Goal: Task Accomplishment & Management: Manage account settings

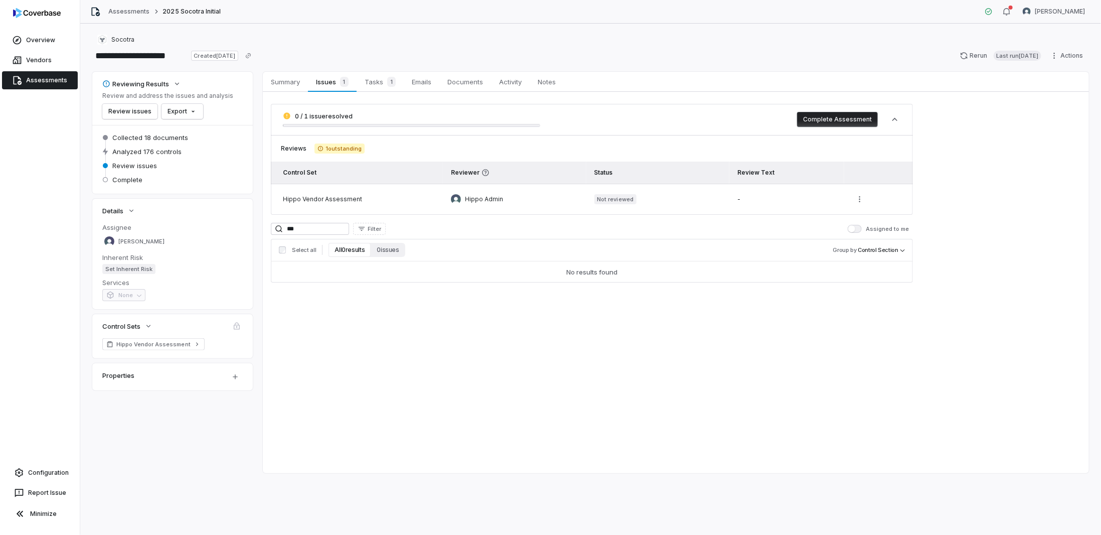
drag, startPoint x: 318, startPoint y: 229, endPoint x: 273, endPoint y: 225, distance: 45.3
click at [273, 225] on div "***" at bounding box center [310, 229] width 78 height 12
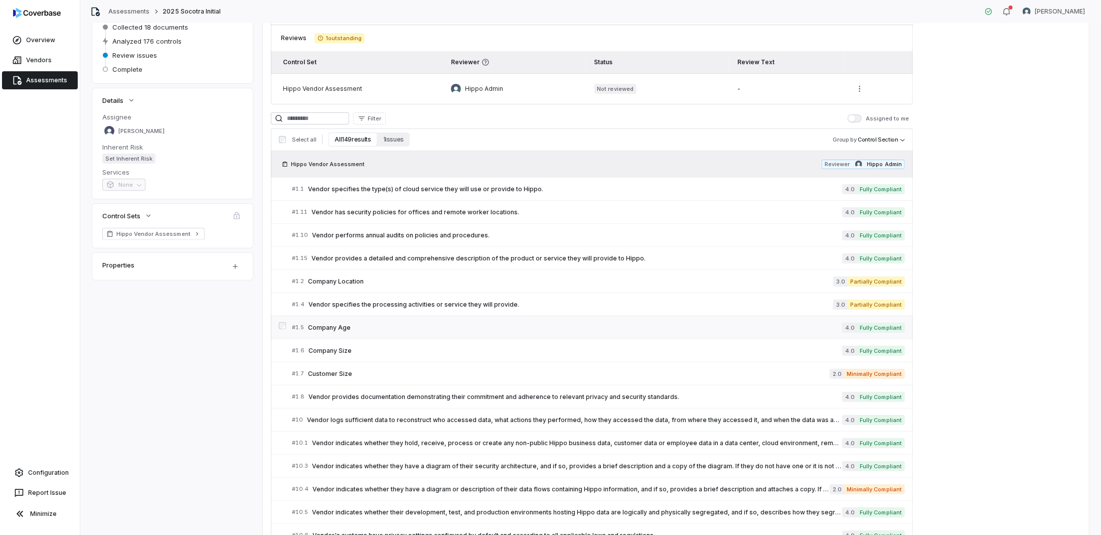
scroll to position [116, 0]
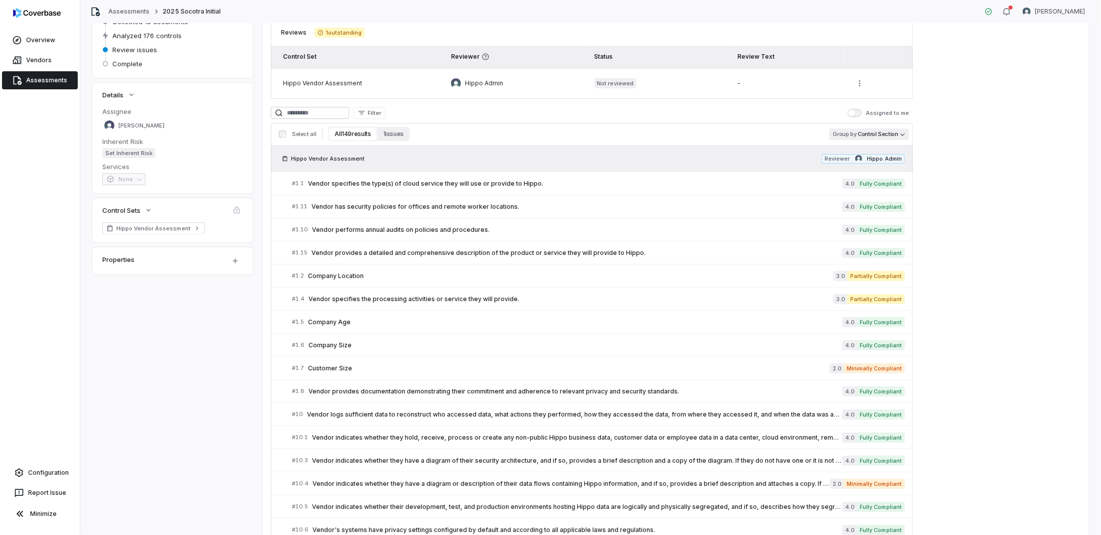
click at [886, 133] on body "**********" at bounding box center [550, 267] width 1101 height 535
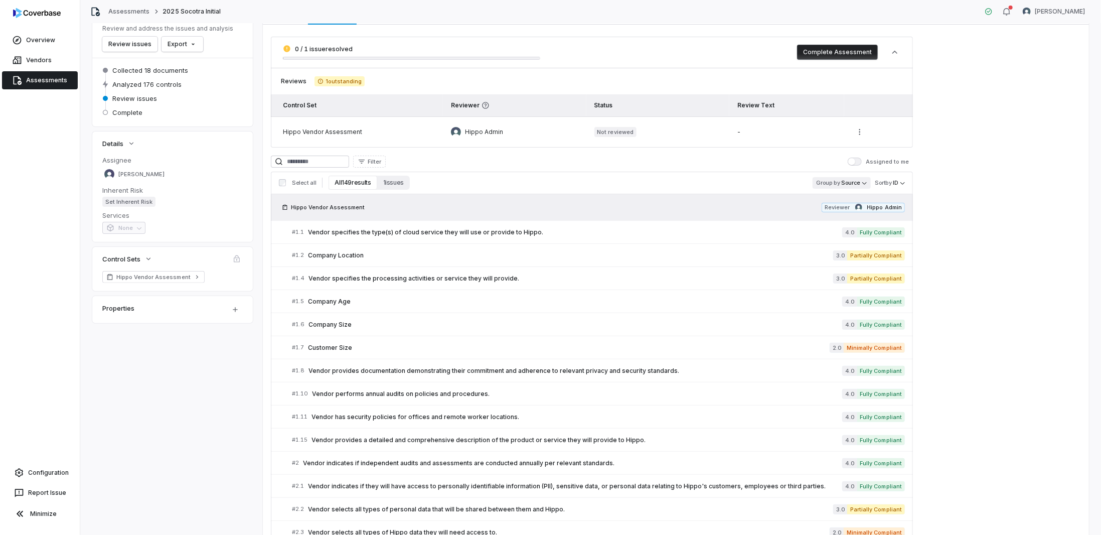
scroll to position [67, 0]
click at [859, 179] on body "**********" at bounding box center [550, 267] width 1101 height 535
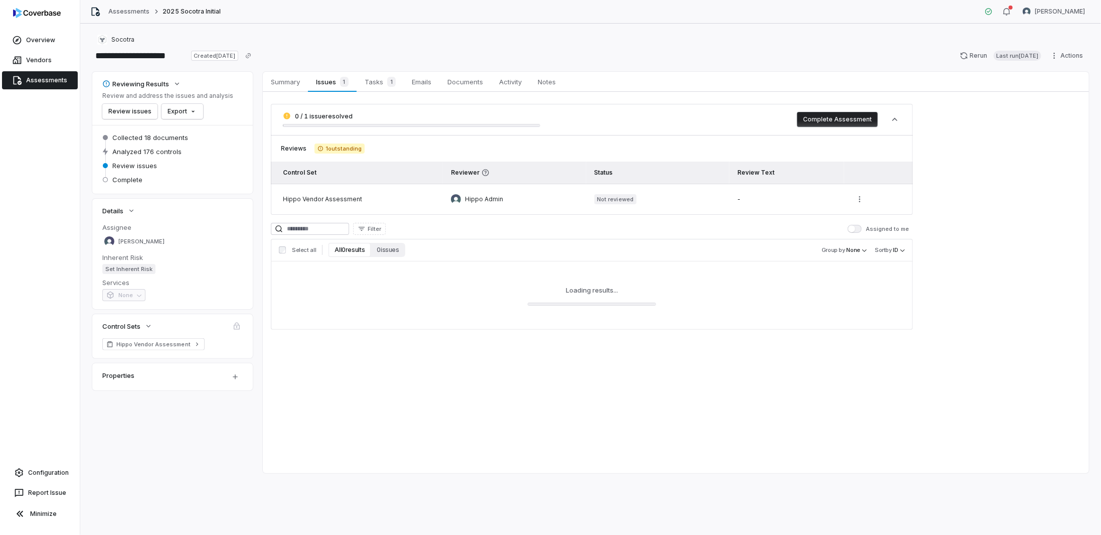
scroll to position [0, 0]
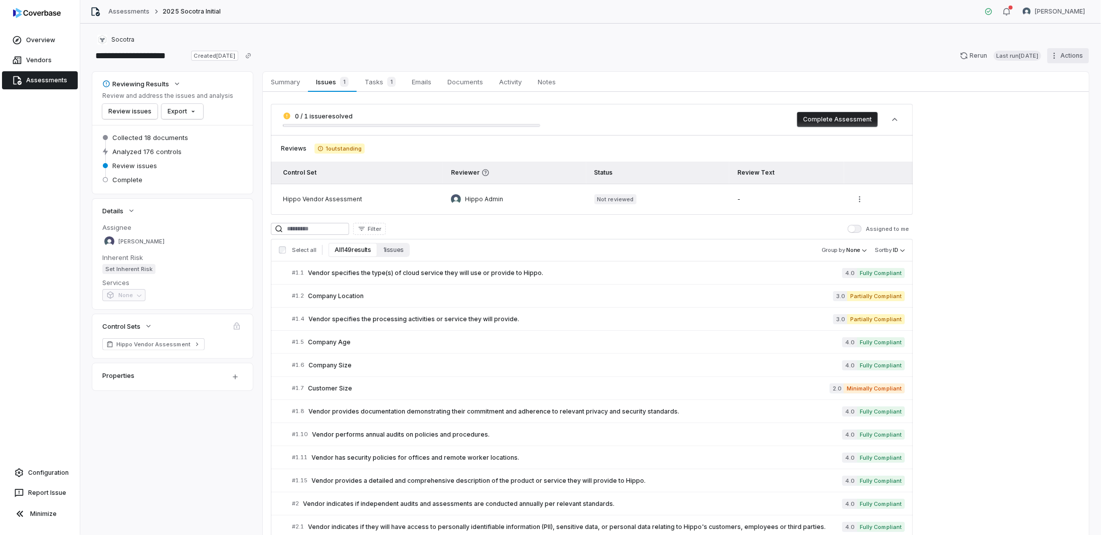
click at [1050, 58] on html "**********" at bounding box center [550, 267] width 1101 height 535
click at [993, 118] on div "Export as PDF" at bounding box center [975, 118] width 72 height 16
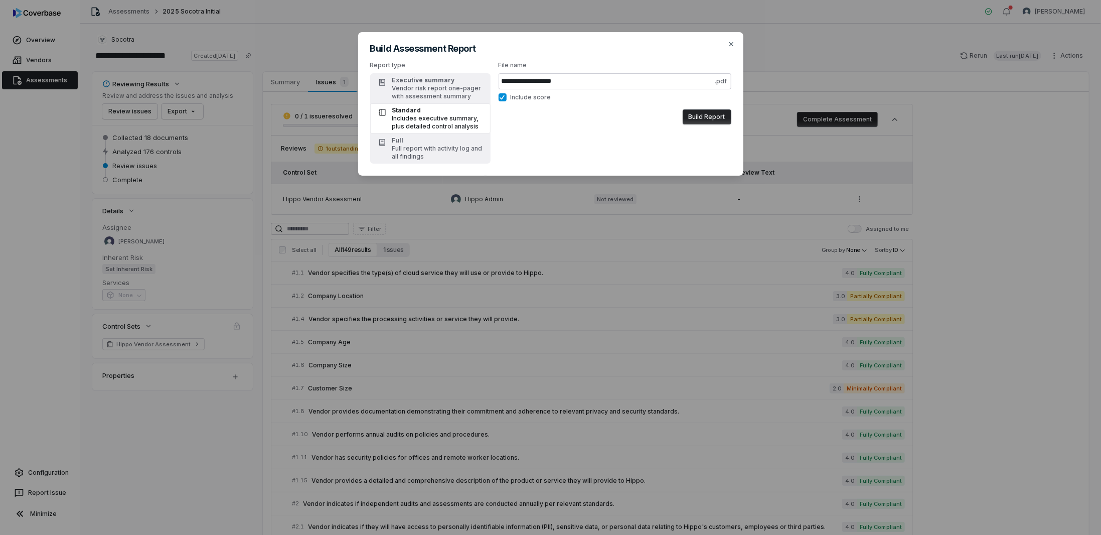
click at [700, 118] on button "Build Report" at bounding box center [706, 116] width 49 height 15
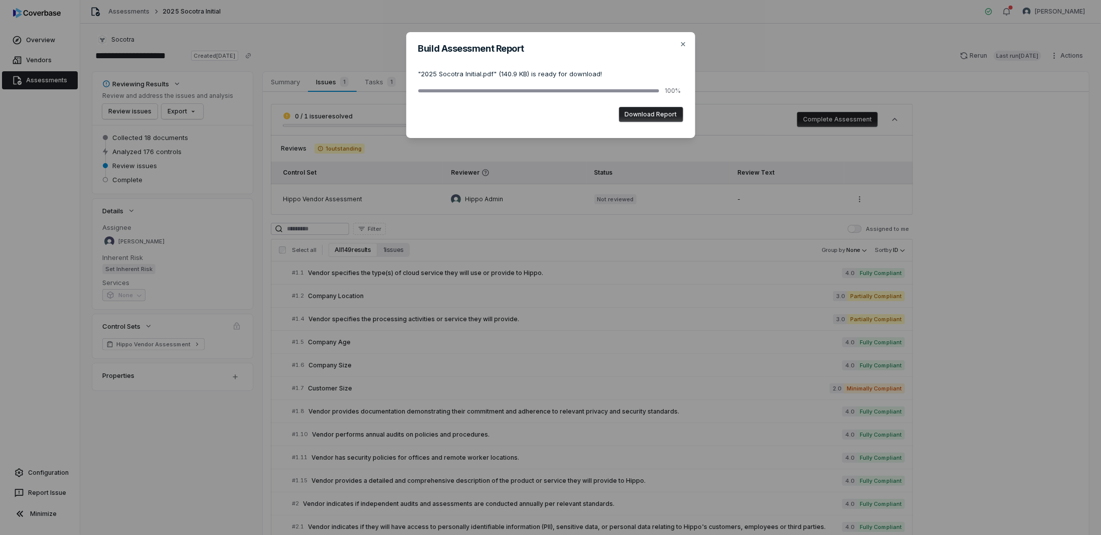
click at [644, 117] on button "Download Report" at bounding box center [651, 114] width 64 height 15
click at [682, 46] on icon "button" at bounding box center [683, 44] width 8 height 8
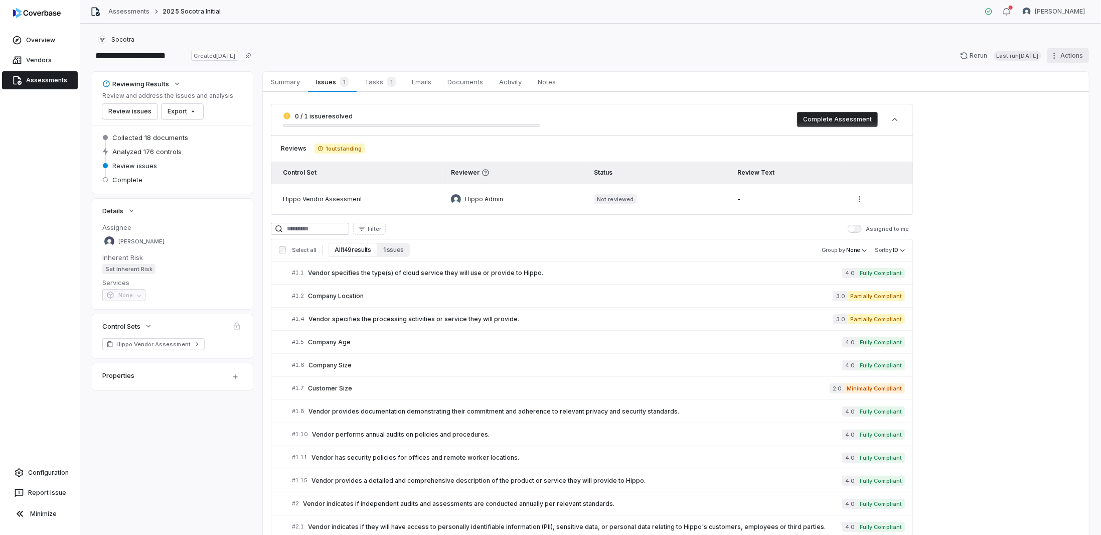
click at [1061, 57] on html "**********" at bounding box center [550, 267] width 1101 height 535
click at [970, 134] on div "Export as XLSX" at bounding box center [975, 134] width 72 height 16
click at [325, 226] on input at bounding box center [310, 229] width 78 height 12
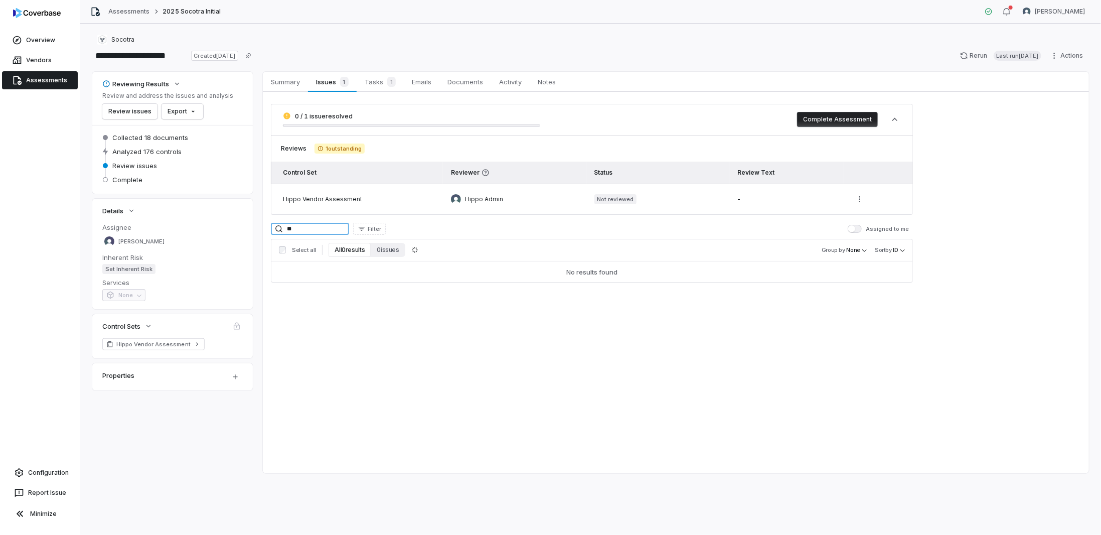
type input "*"
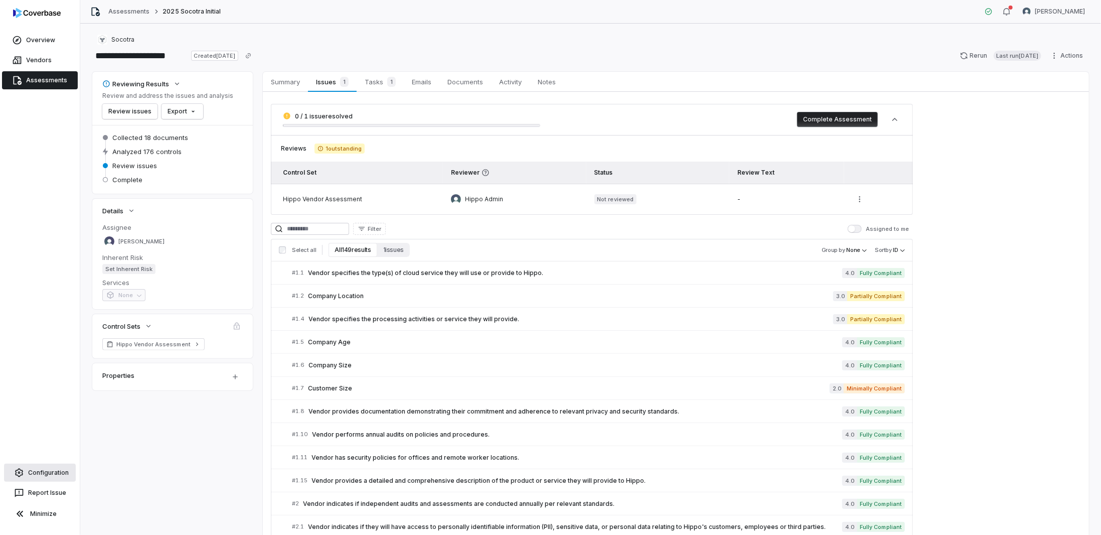
click at [43, 475] on link "Configuration" at bounding box center [40, 472] width 72 height 18
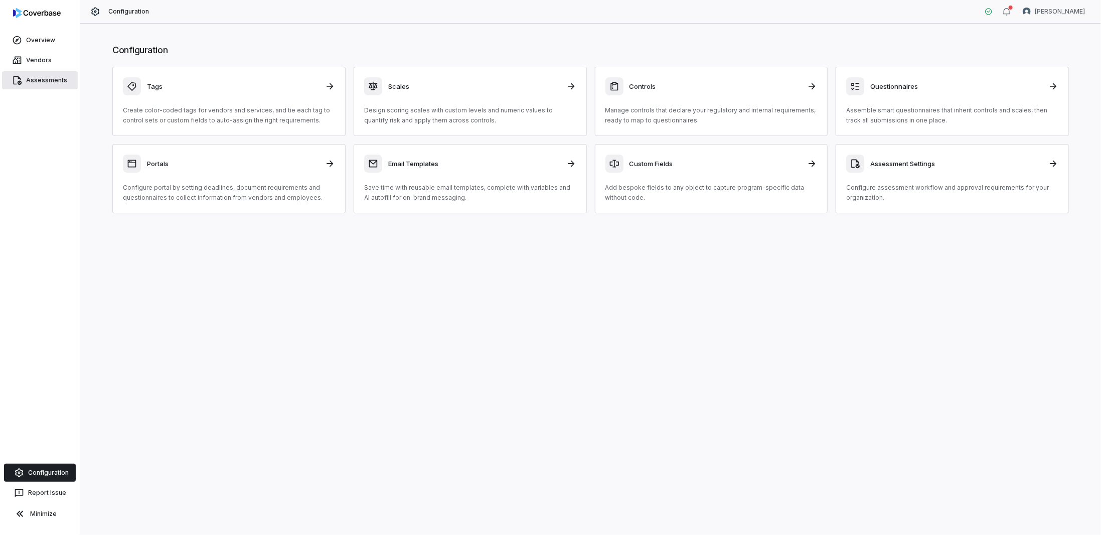
click at [52, 81] on link "Assessments" at bounding box center [40, 80] width 76 height 18
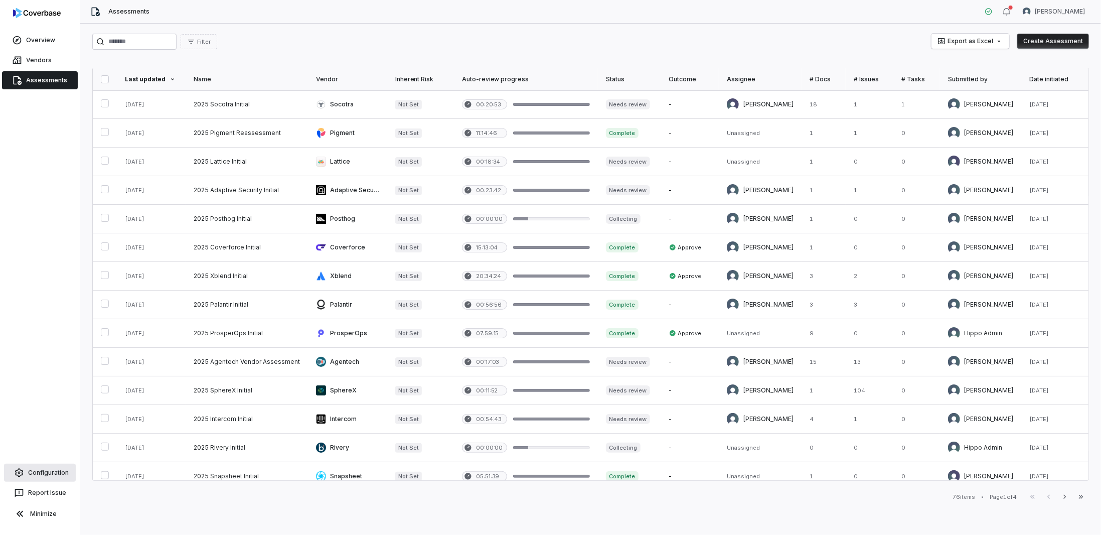
click at [31, 471] on link "Configuration" at bounding box center [40, 472] width 72 height 18
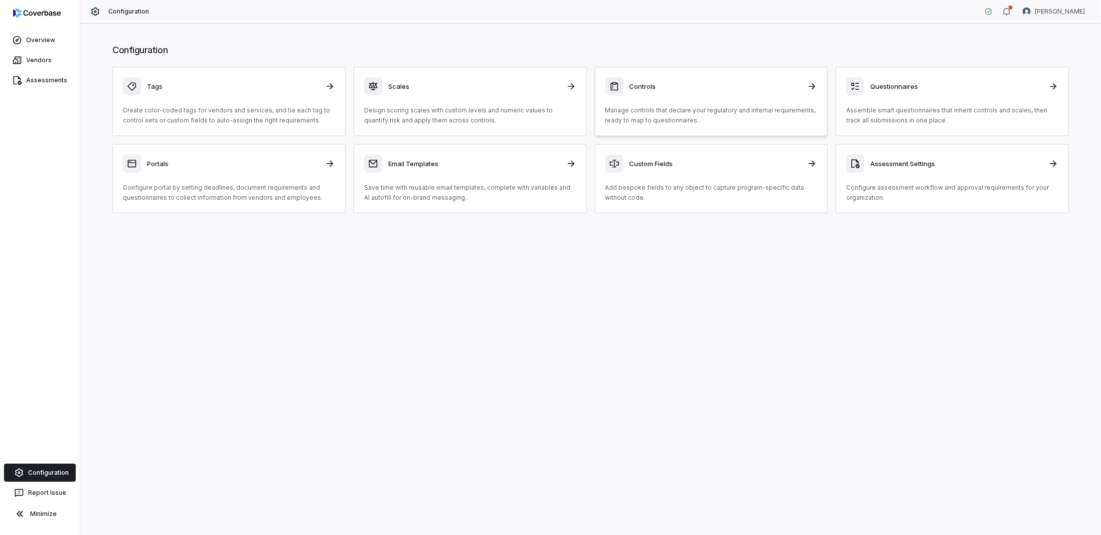
click at [758, 96] on div "Controls Manage controls that declare your regulatory and internal requirements…" at bounding box center [711, 101] width 212 height 48
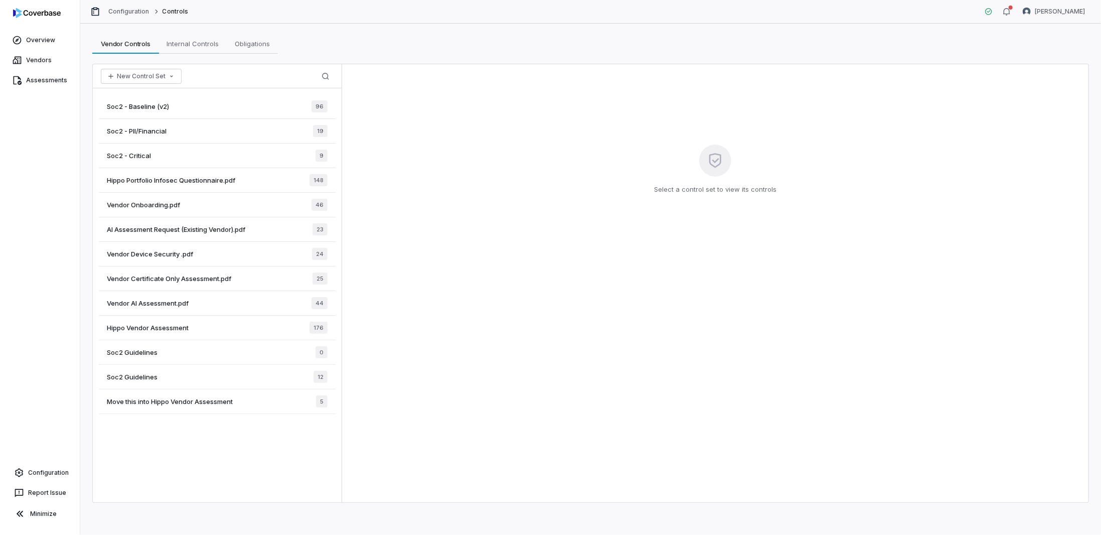
click at [170, 176] on span "Hippo Portfolio Infosec Questionnaire.pdf" at bounding box center [171, 180] width 128 height 9
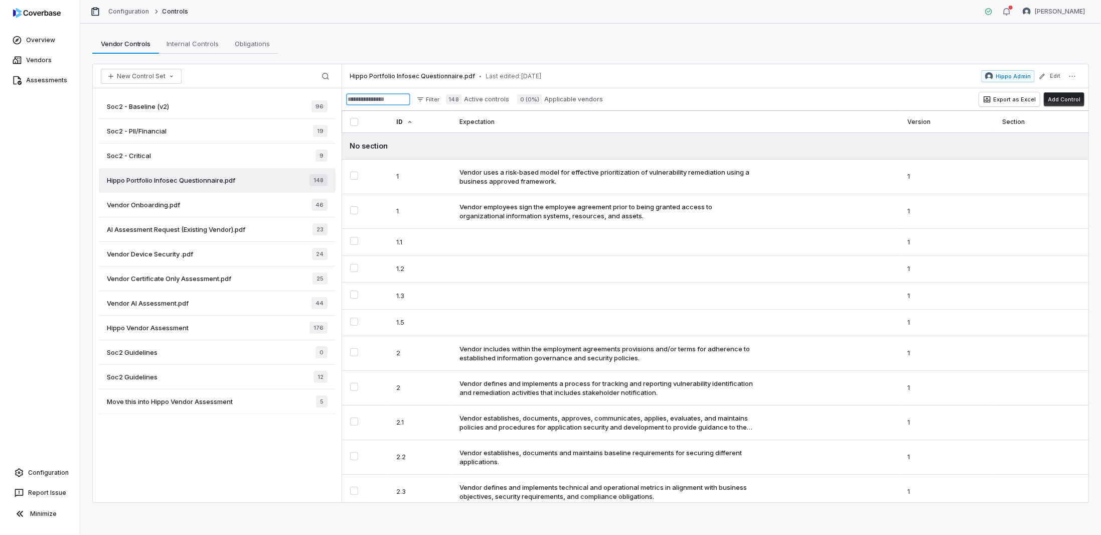
click at [394, 100] on input at bounding box center [378, 99] width 64 height 12
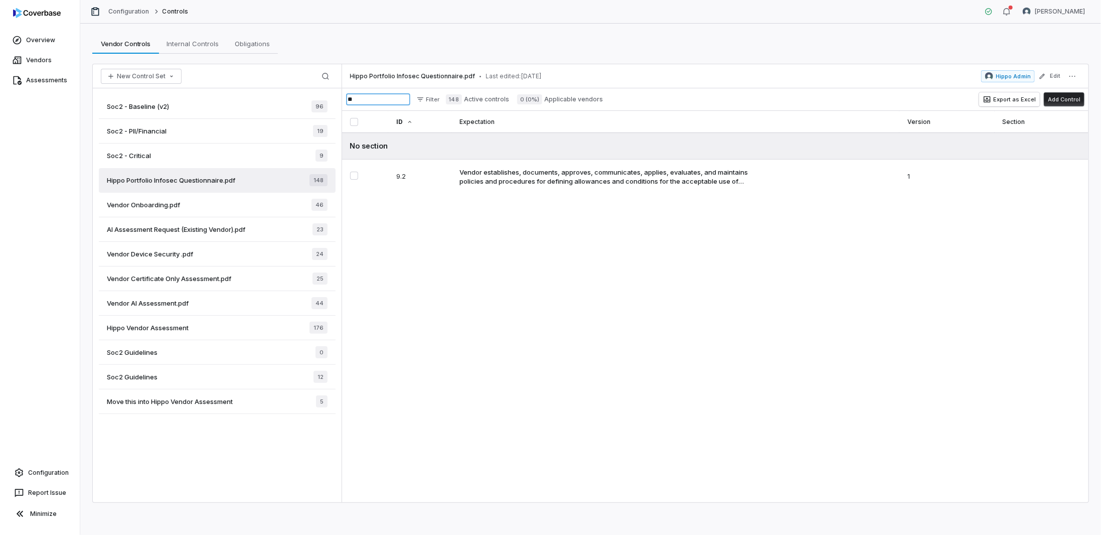
type input "*"
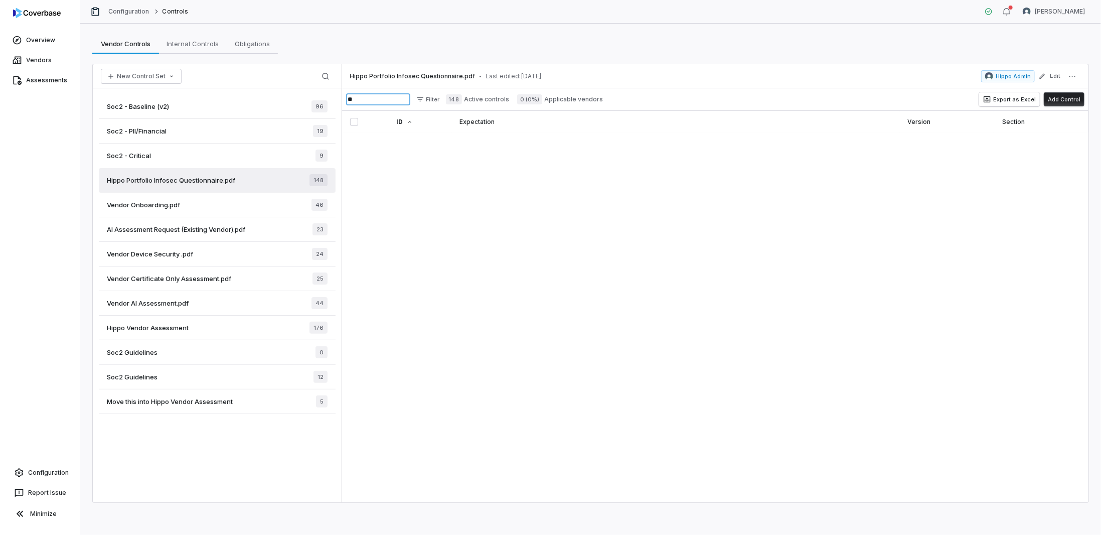
type input "*"
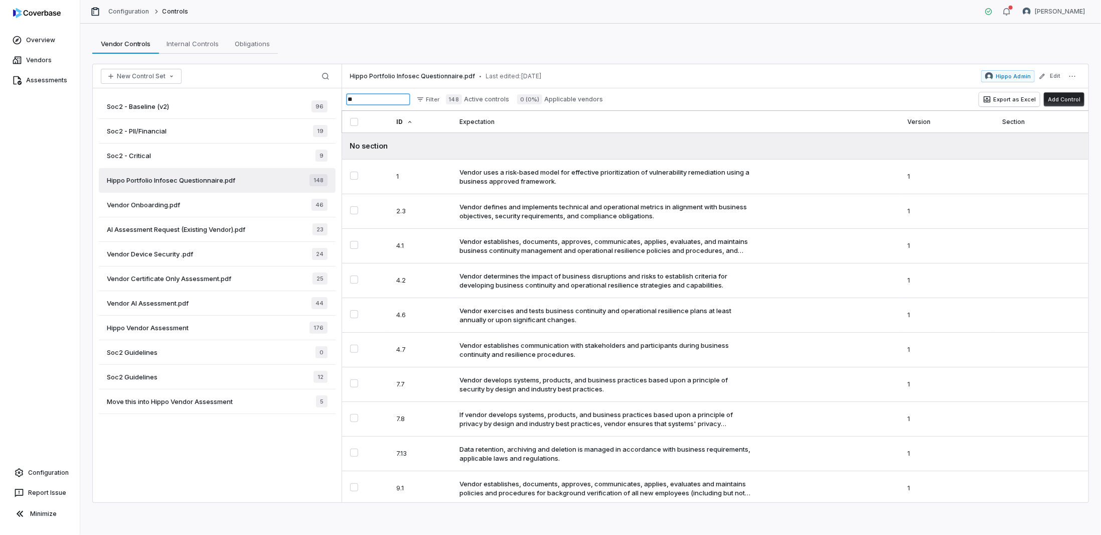
type input "*"
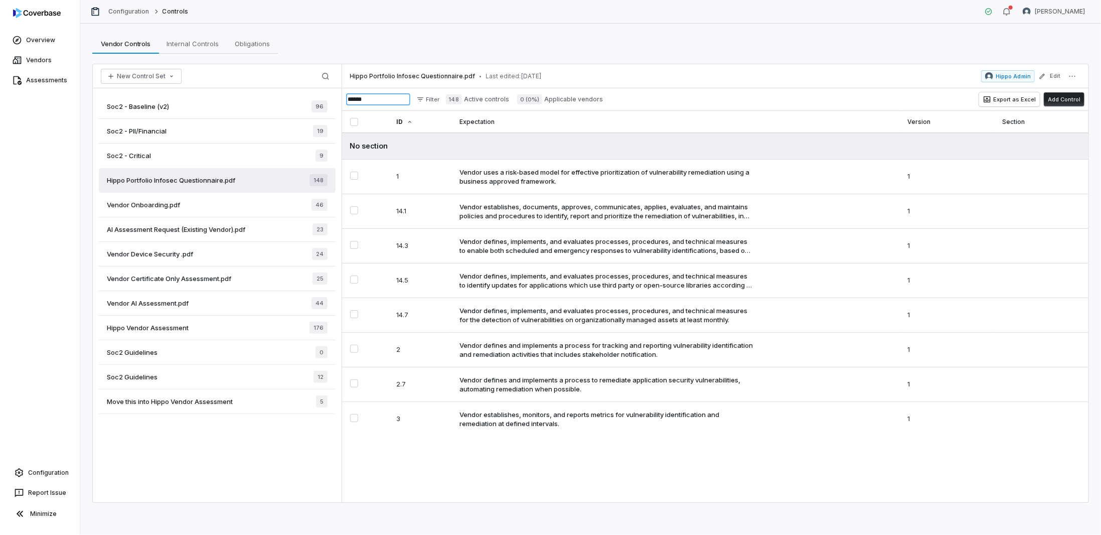
type input "******"
click at [129, 299] on span "Vendor AI Assessment.pdf" at bounding box center [148, 302] width 82 height 9
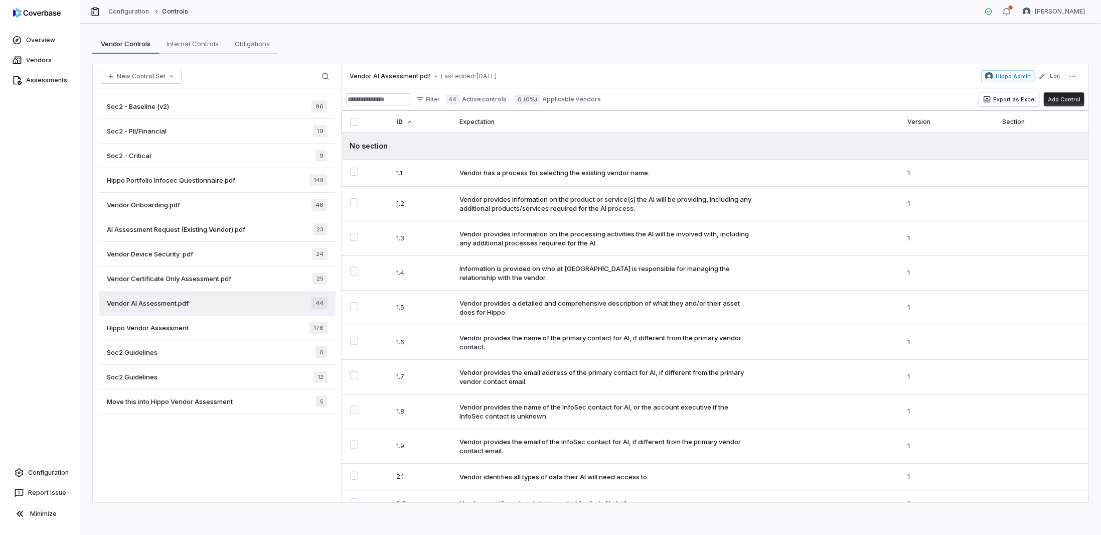
click at [132, 325] on span "Hippo Vendor Assessment" at bounding box center [148, 327] width 82 height 9
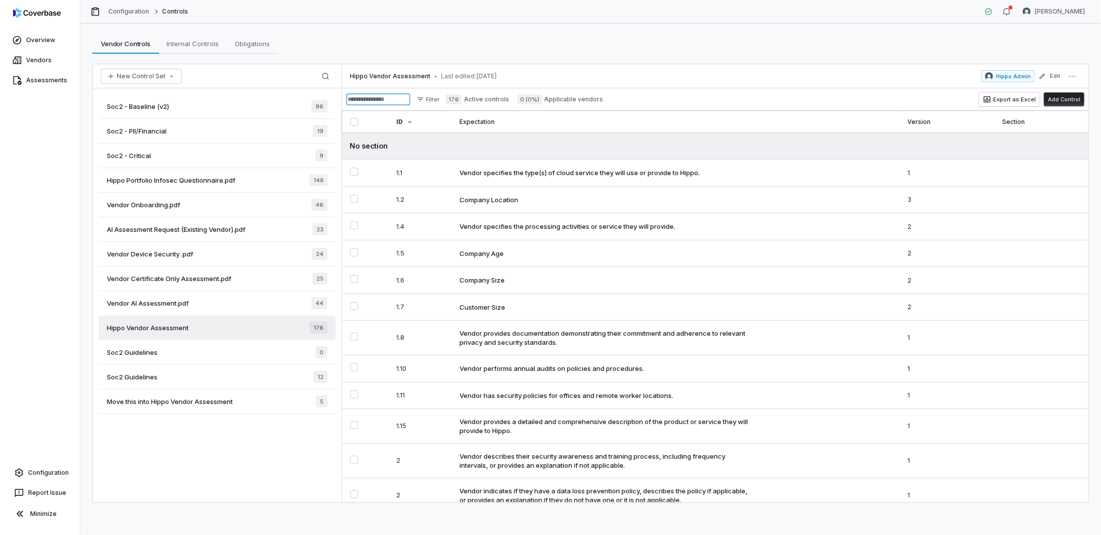
click at [376, 100] on input at bounding box center [378, 99] width 64 height 12
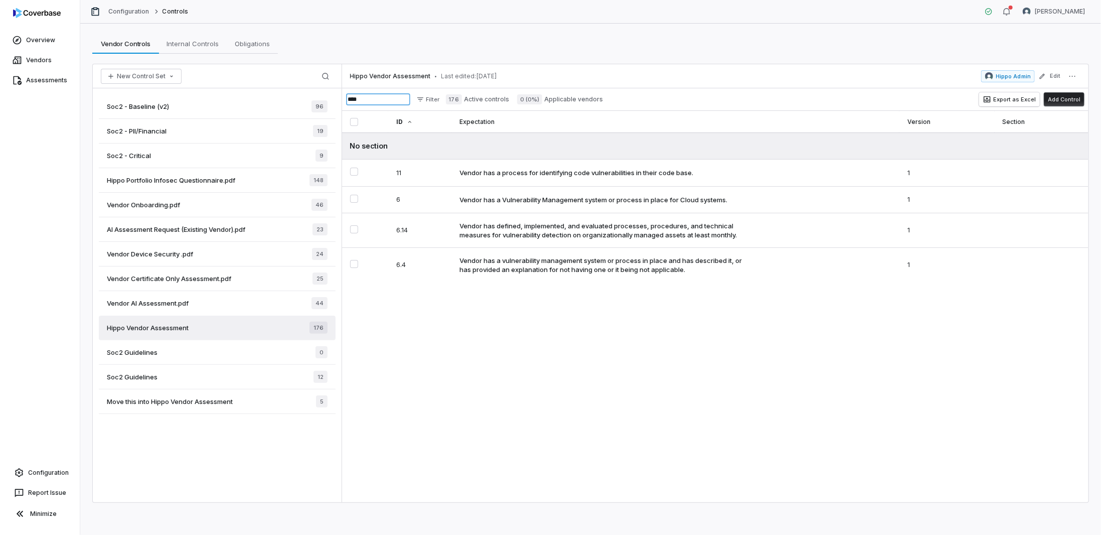
type input "****"
click at [500, 233] on div "Vendor has defined, implemented, and evaluated processes, procedures, and techn…" at bounding box center [605, 230] width 293 height 18
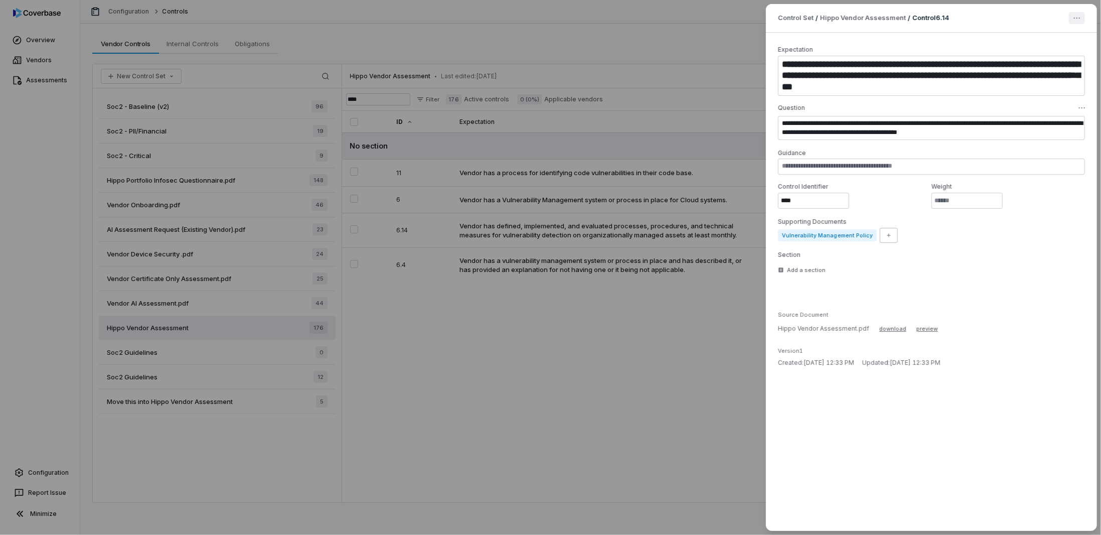
click at [1076, 19] on div "**********" at bounding box center [550, 267] width 1101 height 535
click at [730, 63] on div "**********" at bounding box center [550, 267] width 1101 height 535
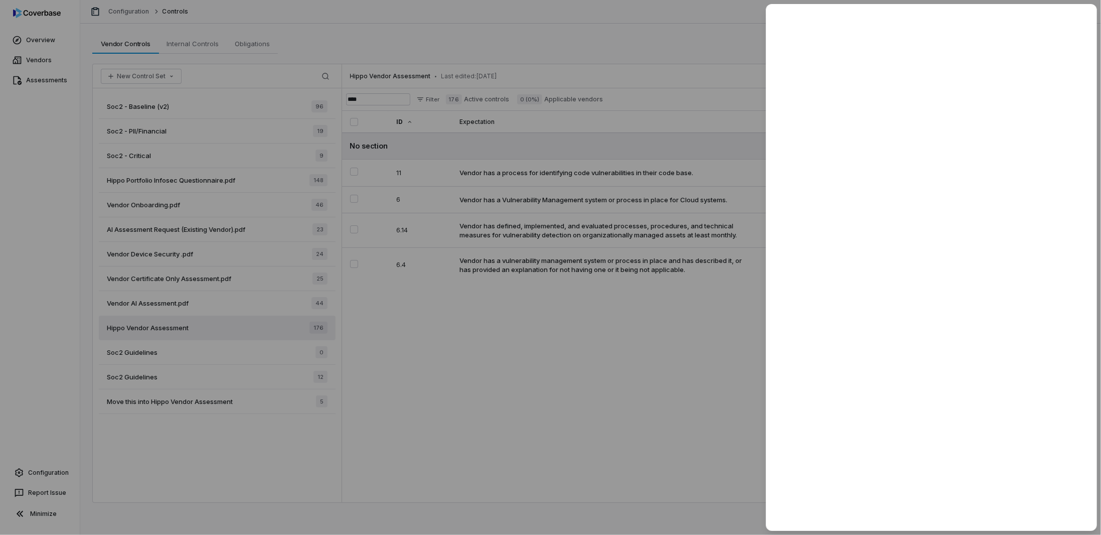
click at [725, 49] on div at bounding box center [550, 267] width 1101 height 535
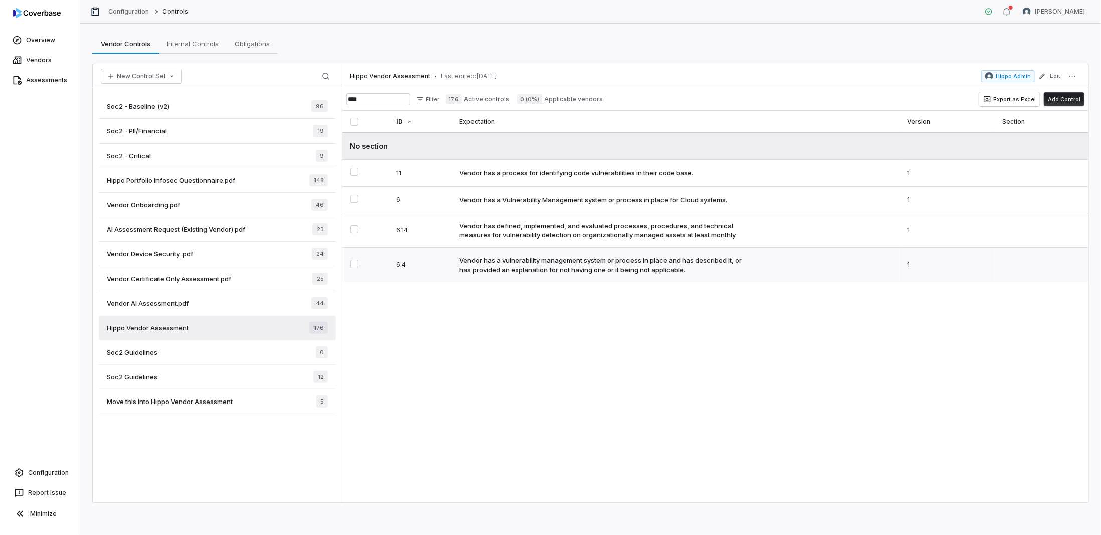
click at [581, 261] on div "Vendor has a vulnerability management system or process in place and has descri…" at bounding box center [605, 265] width 293 height 18
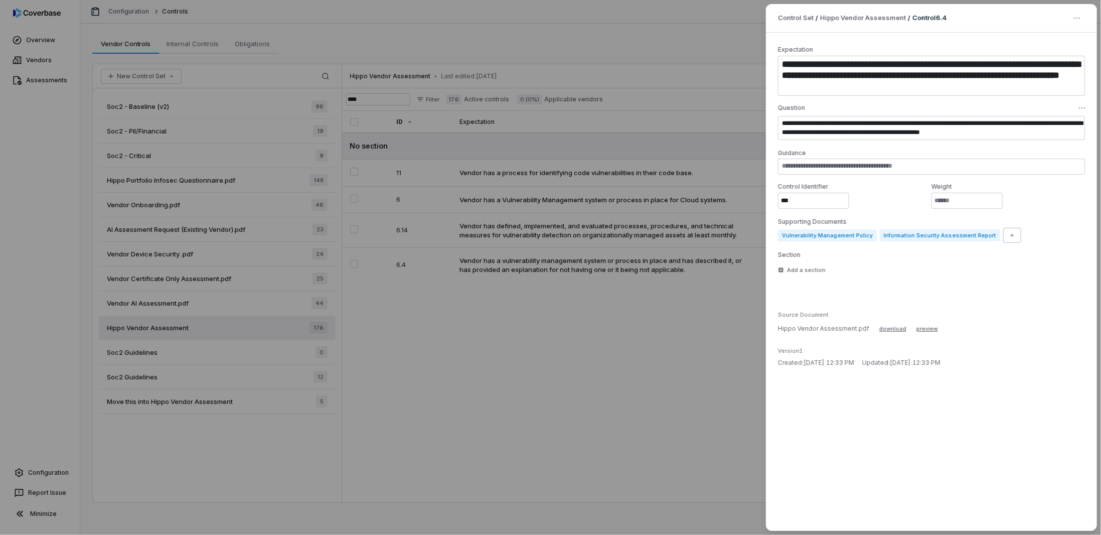
type textarea "*"
click at [739, 72] on div "**********" at bounding box center [550, 267] width 1101 height 535
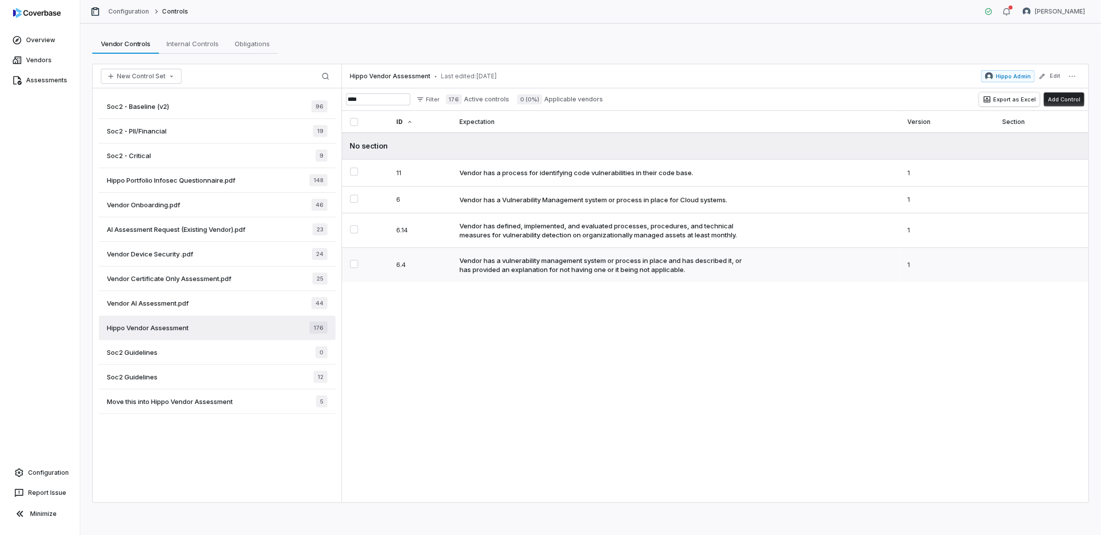
click at [354, 260] on button "Select 6.4 control" at bounding box center [354, 264] width 8 height 8
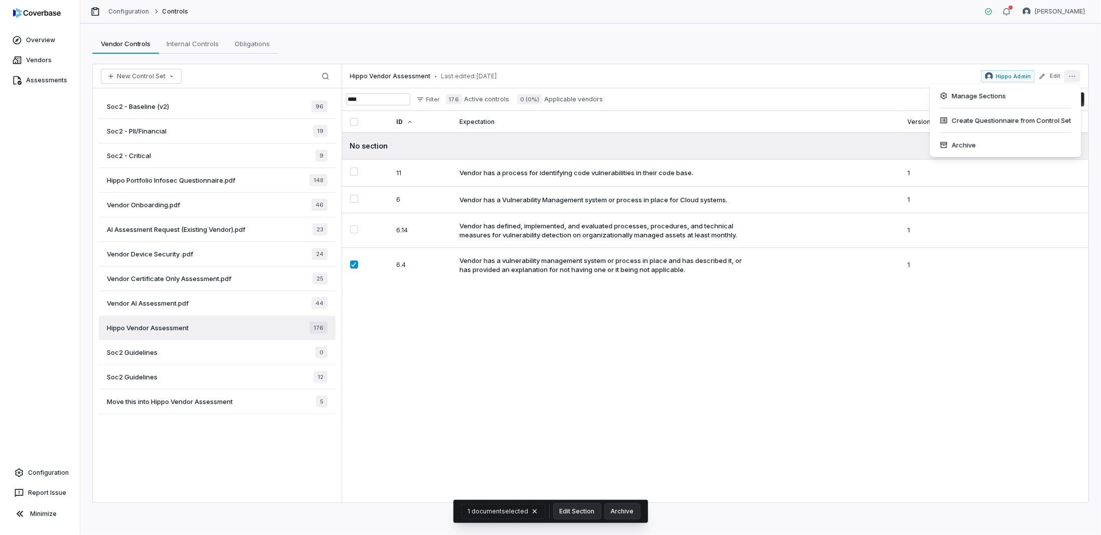
click at [1074, 76] on icon "More actions" at bounding box center [1072, 76] width 8 height 8
click at [995, 96] on div "Manage Sections" at bounding box center [1005, 96] width 143 height 16
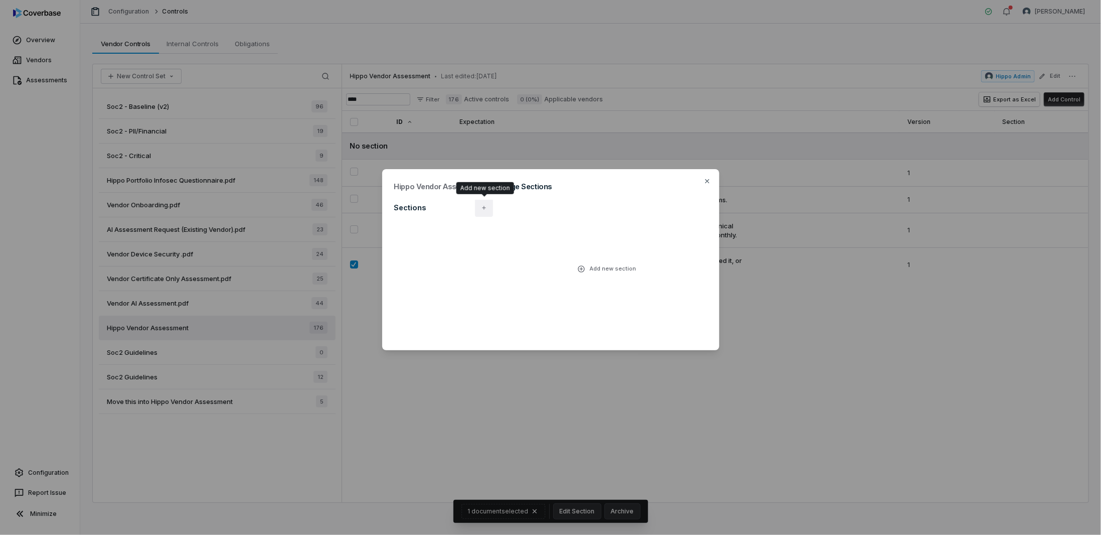
click at [484, 209] on icon "button" at bounding box center [484, 208] width 4 height 4
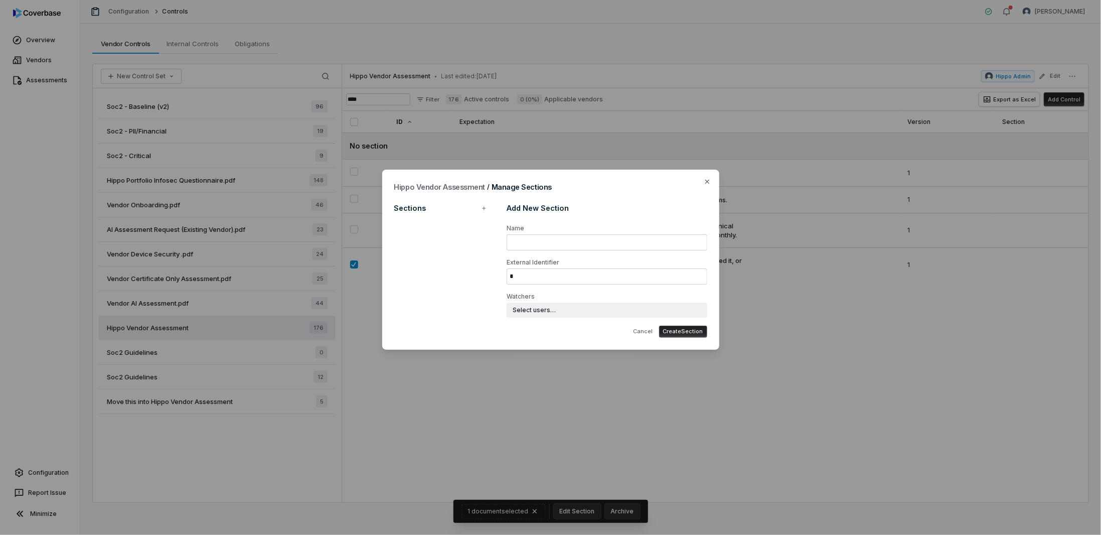
click at [534, 243] on input "Name" at bounding box center [606, 242] width 200 height 16
type input "********"
click at [686, 334] on button "Create Section" at bounding box center [683, 331] width 48 height 12
click at [696, 334] on button "Update Section" at bounding box center [682, 331] width 50 height 12
click at [705, 182] on icon "button" at bounding box center [707, 182] width 8 height 8
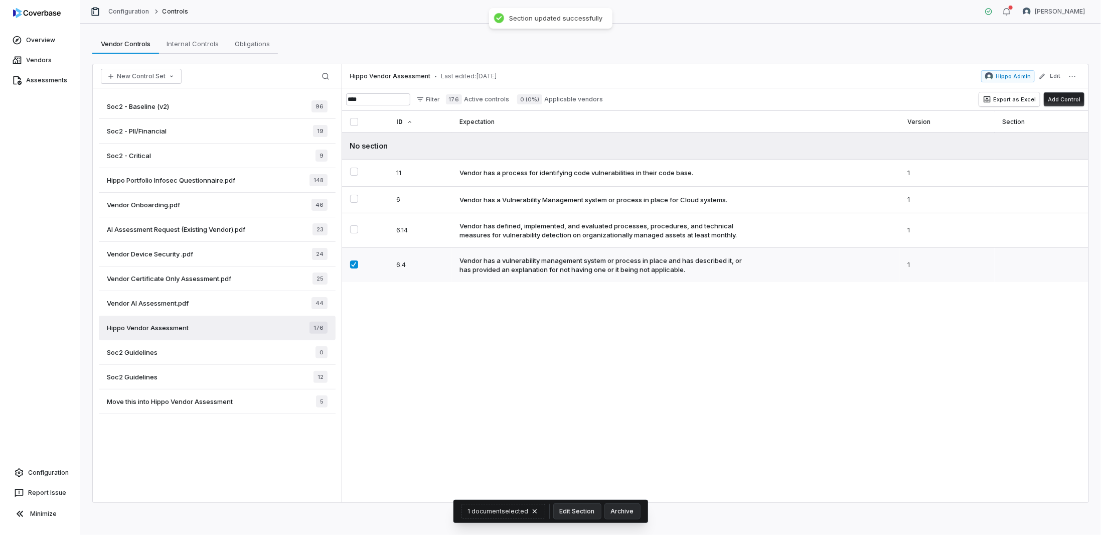
click at [350, 261] on button "Select 6.4 control" at bounding box center [354, 264] width 8 height 8
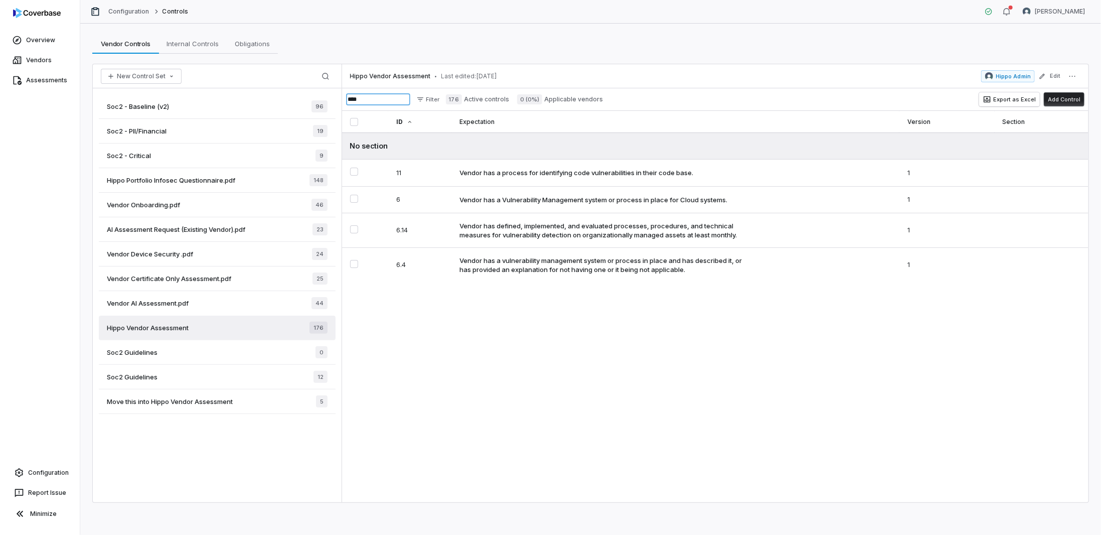
drag, startPoint x: 393, startPoint y: 98, endPoint x: 335, endPoint y: 97, distance: 57.7
click at [335, 97] on div "New Control Set Search Soc2 - Baseline (v2) 96 Soc2 - PII/Financial 19 Soc2 - C…" at bounding box center [590, 283] width 995 height 438
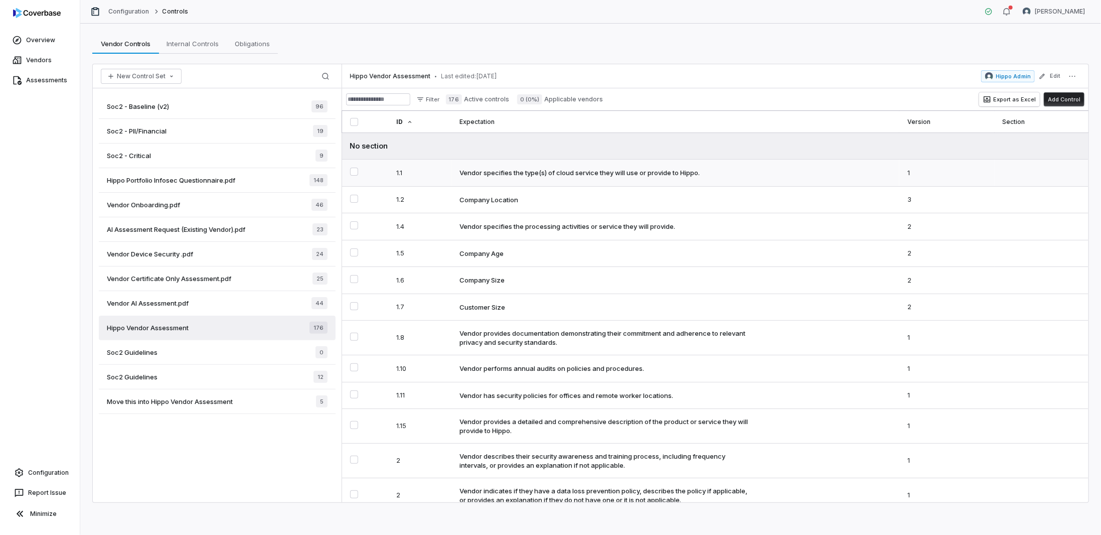
click at [354, 169] on button "Select 1.1 control" at bounding box center [354, 171] width 8 height 8
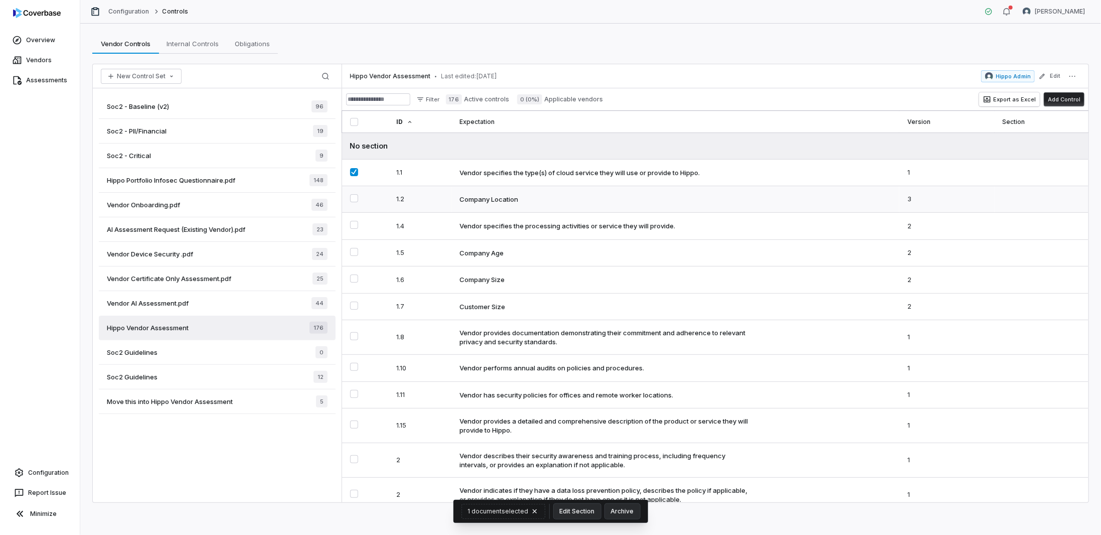
click at [355, 195] on button "Select 1.2 control" at bounding box center [354, 198] width 8 height 8
click at [356, 220] on button "Select 1.4 control" at bounding box center [354, 224] width 8 height 8
click at [354, 247] on button "Select 1.5 control" at bounding box center [354, 251] width 8 height 8
click at [354, 273] on button "Select 1.6 control" at bounding box center [354, 277] width 8 height 8
click at [354, 301] on button "Select 1.7 control" at bounding box center [354, 303] width 8 height 8
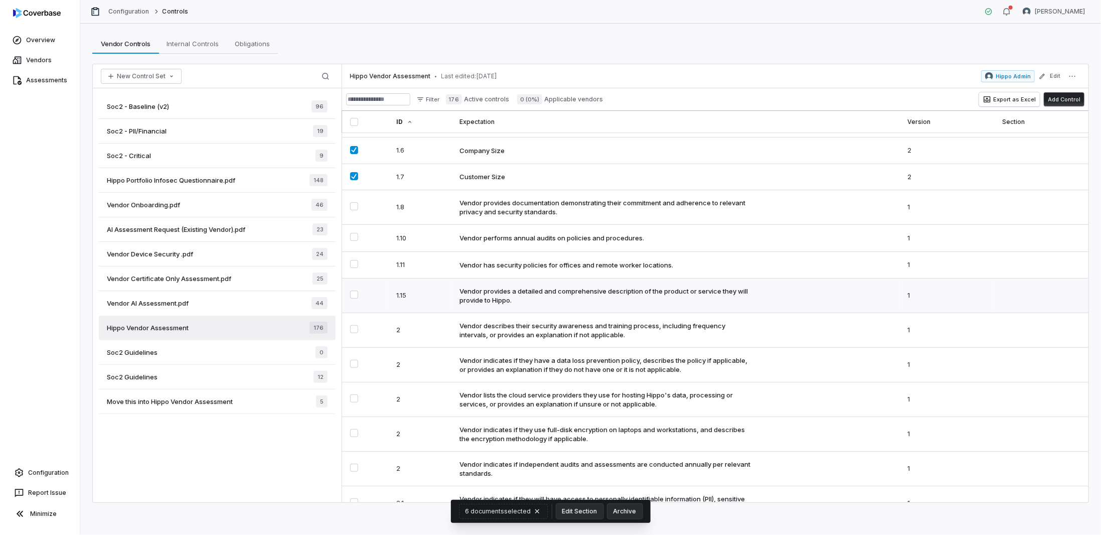
scroll to position [128, 0]
click at [353, 293] on button "Select 1.15 control" at bounding box center [354, 293] width 8 height 8
click at [354, 260] on button "Select 1.11 control" at bounding box center [354, 263] width 8 height 8
click at [352, 232] on button "Select 1.10 control" at bounding box center [354, 236] width 8 height 8
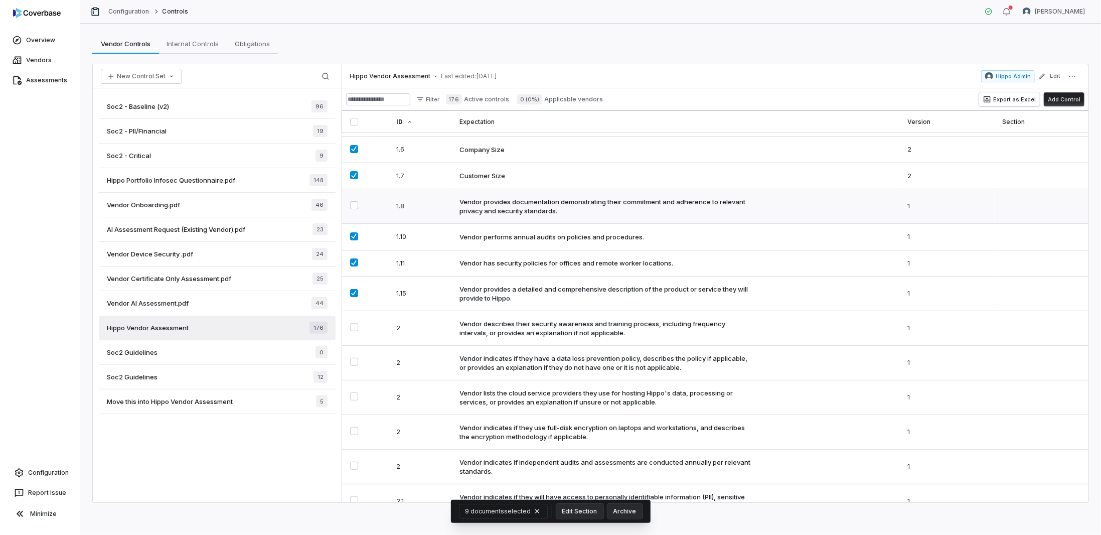
click at [355, 202] on button "Select 1.8 control" at bounding box center [354, 205] width 8 height 8
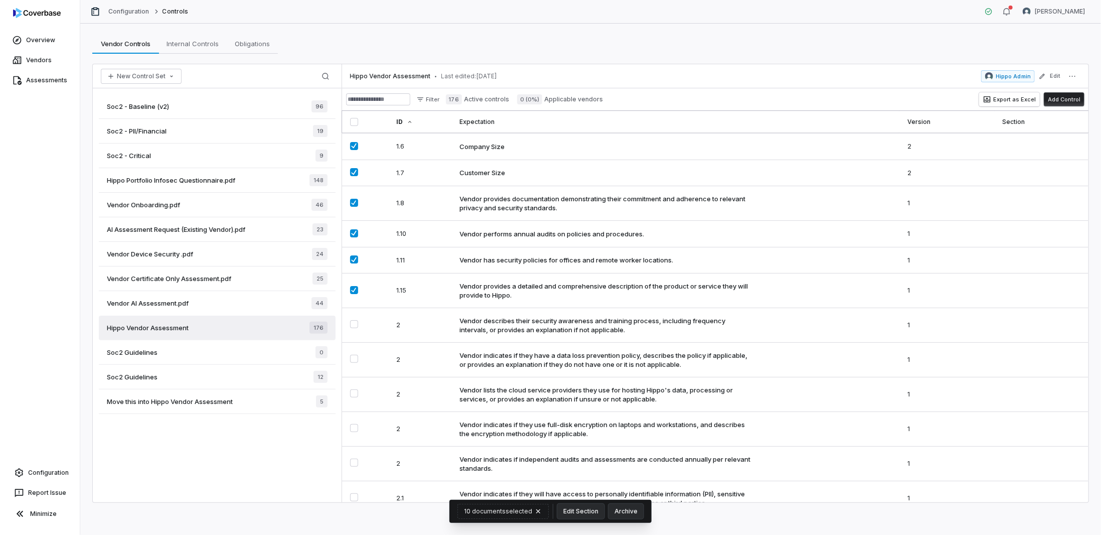
scroll to position [132, 0]
click at [586, 515] on button "Edit Section" at bounding box center [580, 510] width 47 height 15
click at [573, 489] on div "Org Info" at bounding box center [580, 488] width 92 height 16
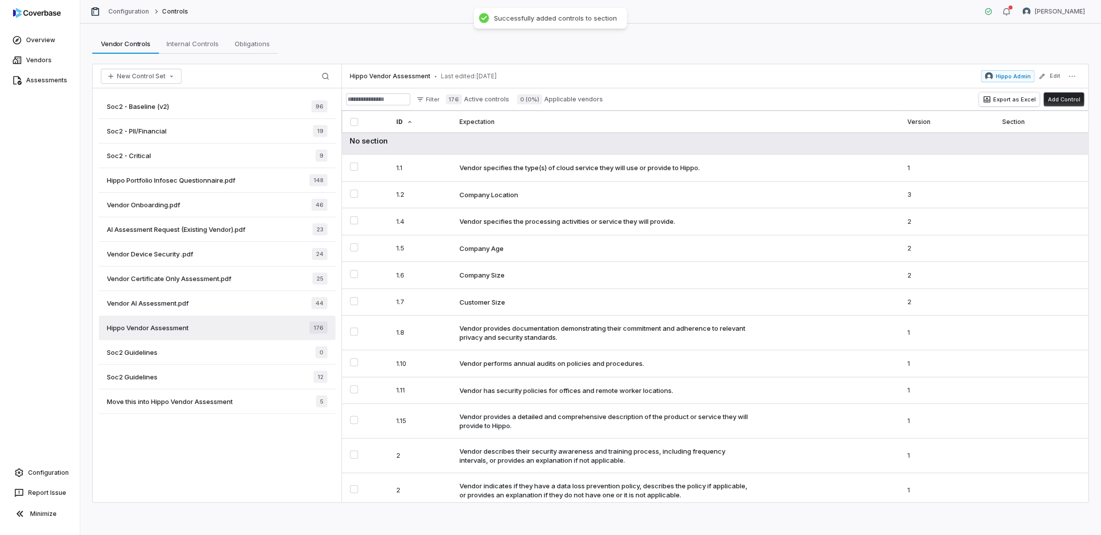
scroll to position [6, 0]
click at [435, 168] on td "1.1" at bounding box center [419, 167] width 63 height 27
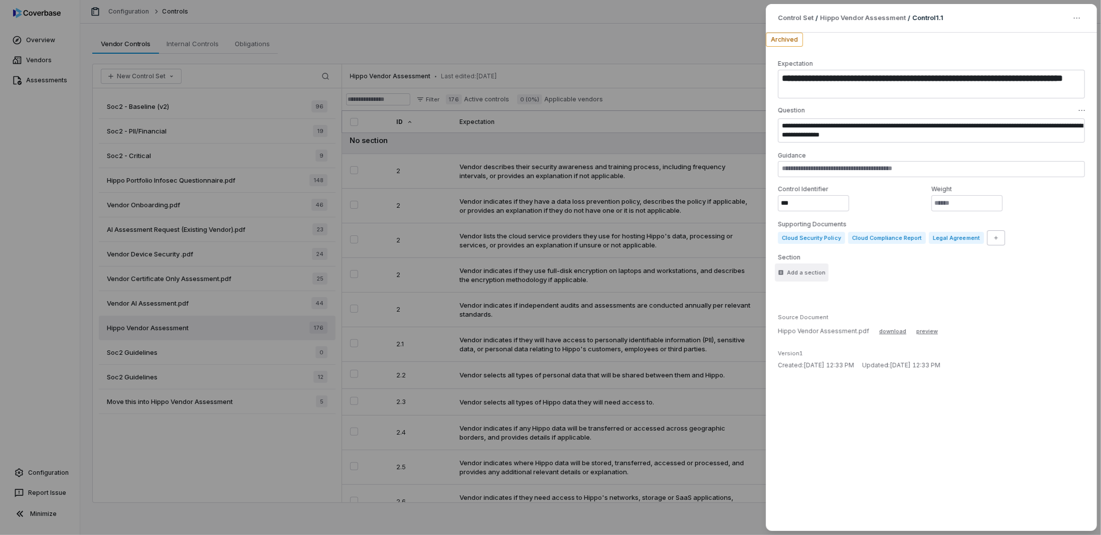
click at [804, 275] on div "Add a section" at bounding box center [802, 273] width 48 height 8
click at [793, 326] on div "Org Info" at bounding box center [794, 324] width 25 height 8
click at [1051, 509] on button "Save Control" at bounding box center [1051, 510] width 51 height 15
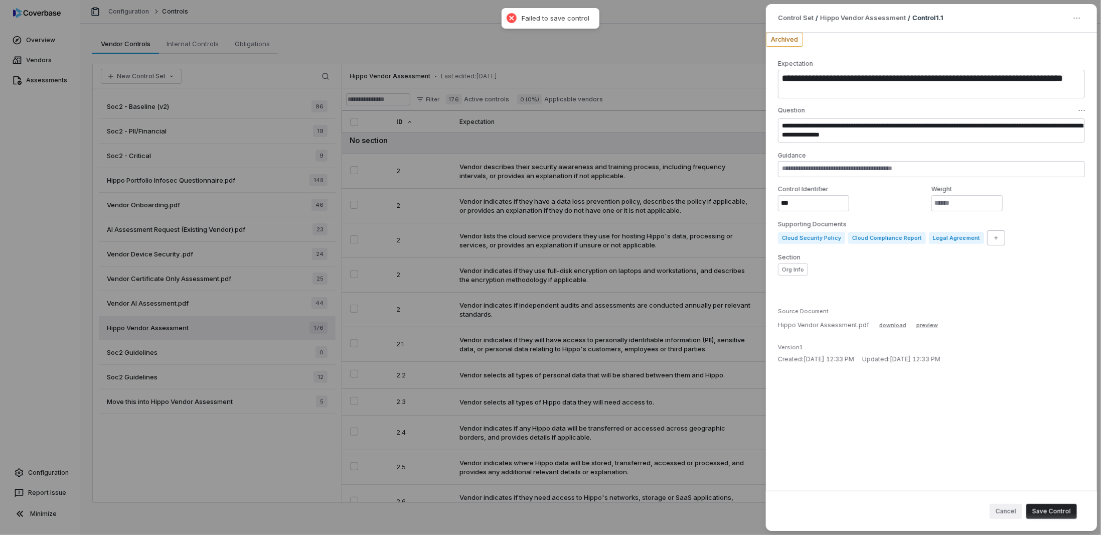
click at [1012, 507] on button "Cancel" at bounding box center [1005, 510] width 33 height 15
type textarea "*"
click at [671, 29] on div "**********" at bounding box center [550, 267] width 1101 height 535
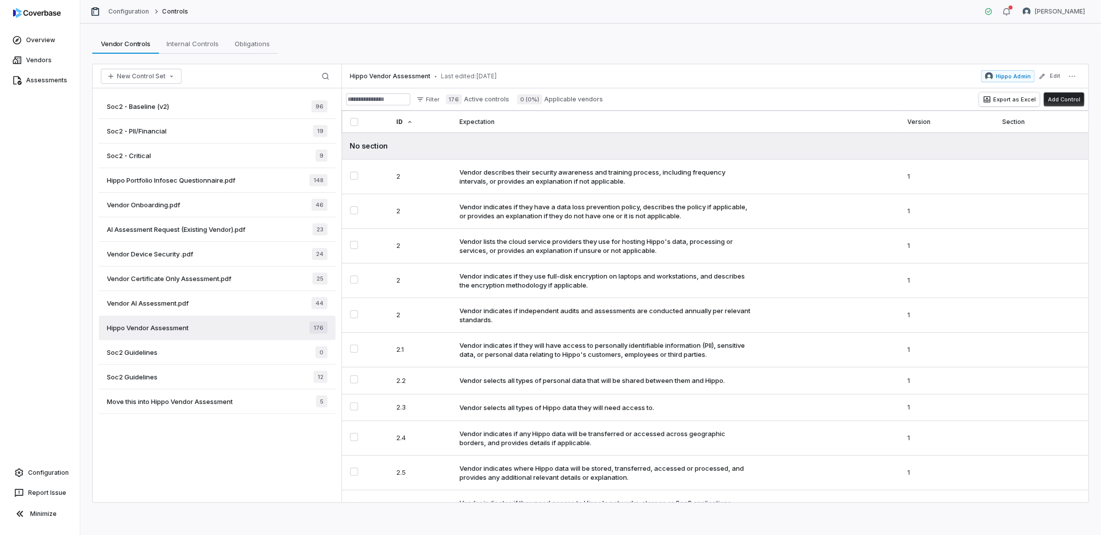
click at [149, 349] on span "Soc2 Guidelines" at bounding box center [132, 352] width 51 height 9
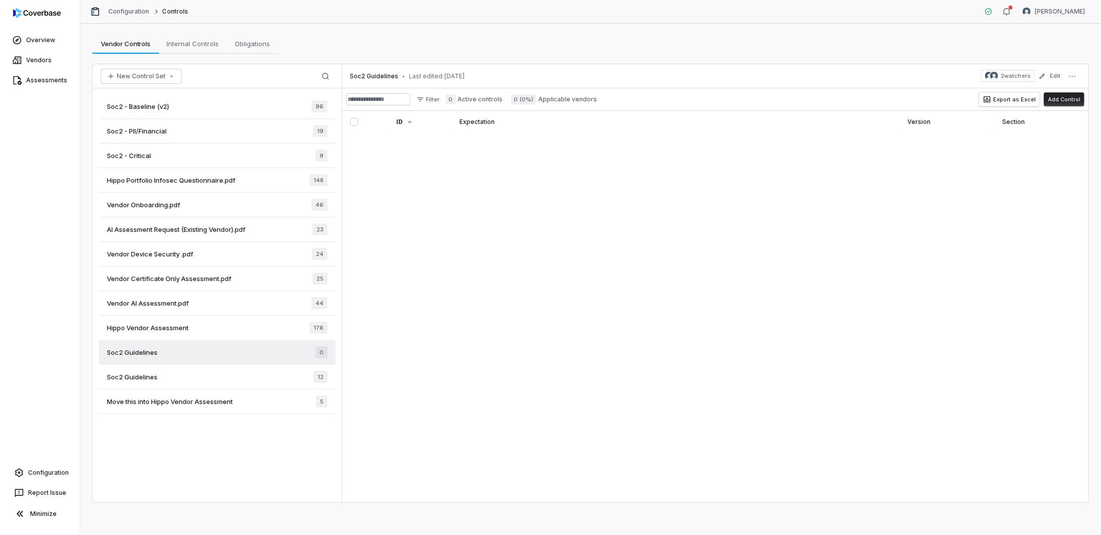
click at [143, 324] on span "Hippo Vendor Assessment" at bounding box center [148, 327] width 82 height 9
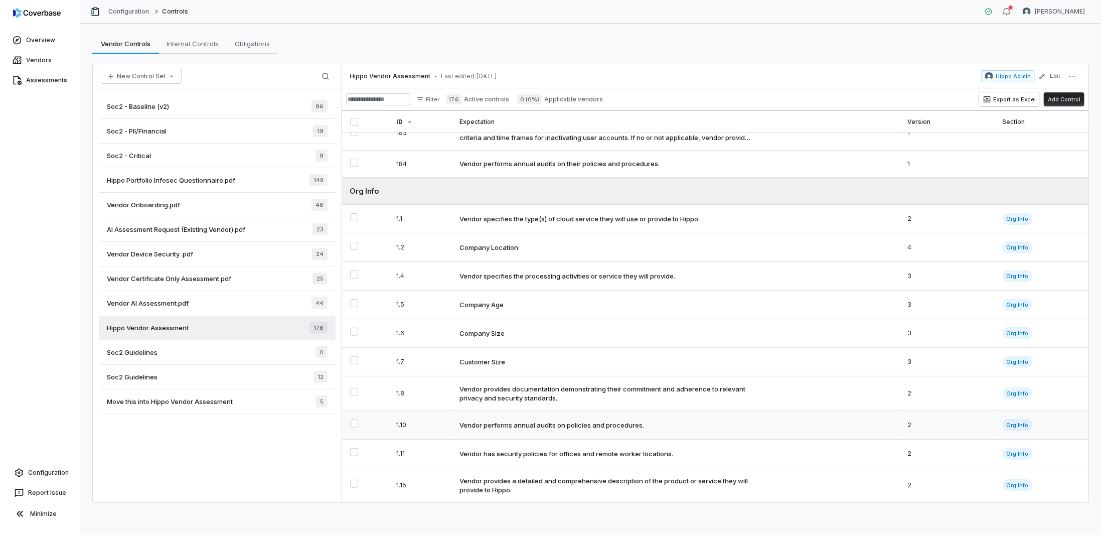
scroll to position [5293, 0]
click at [354, 452] on button "Select 1.11 control" at bounding box center [354, 452] width 8 height 8
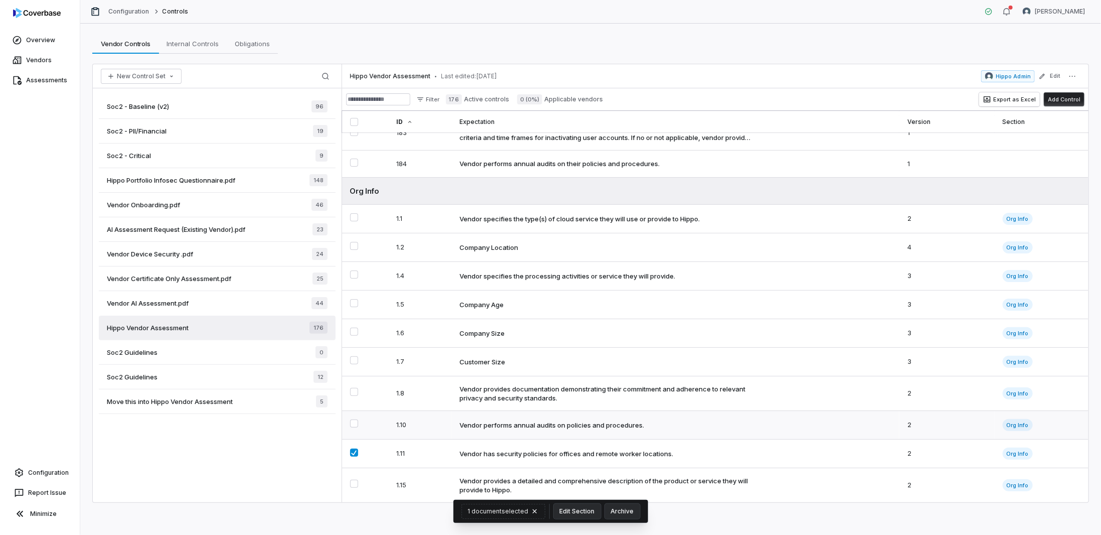
click at [354, 425] on button "Select 1.10 control" at bounding box center [354, 423] width 8 height 8
click at [355, 390] on button "Select 1.8 control" at bounding box center [354, 392] width 8 height 8
